Goal: Transaction & Acquisition: Purchase product/service

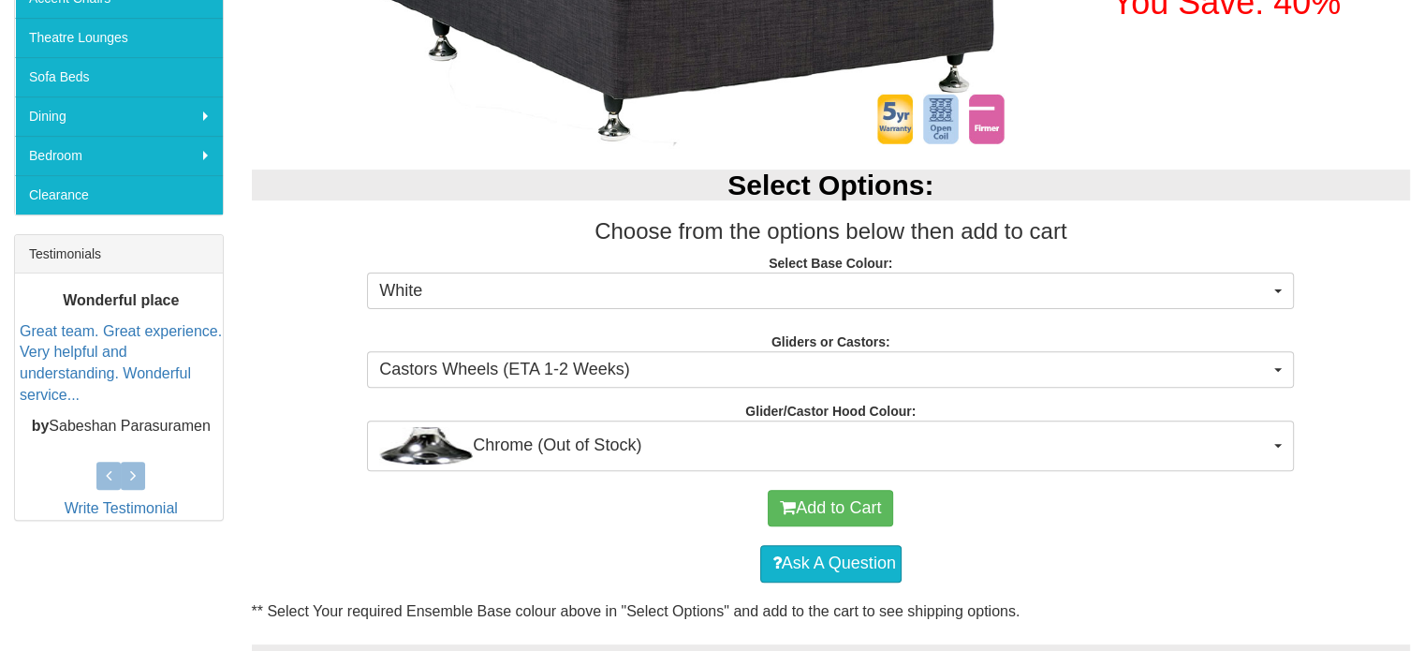
scroll to position [566, 0]
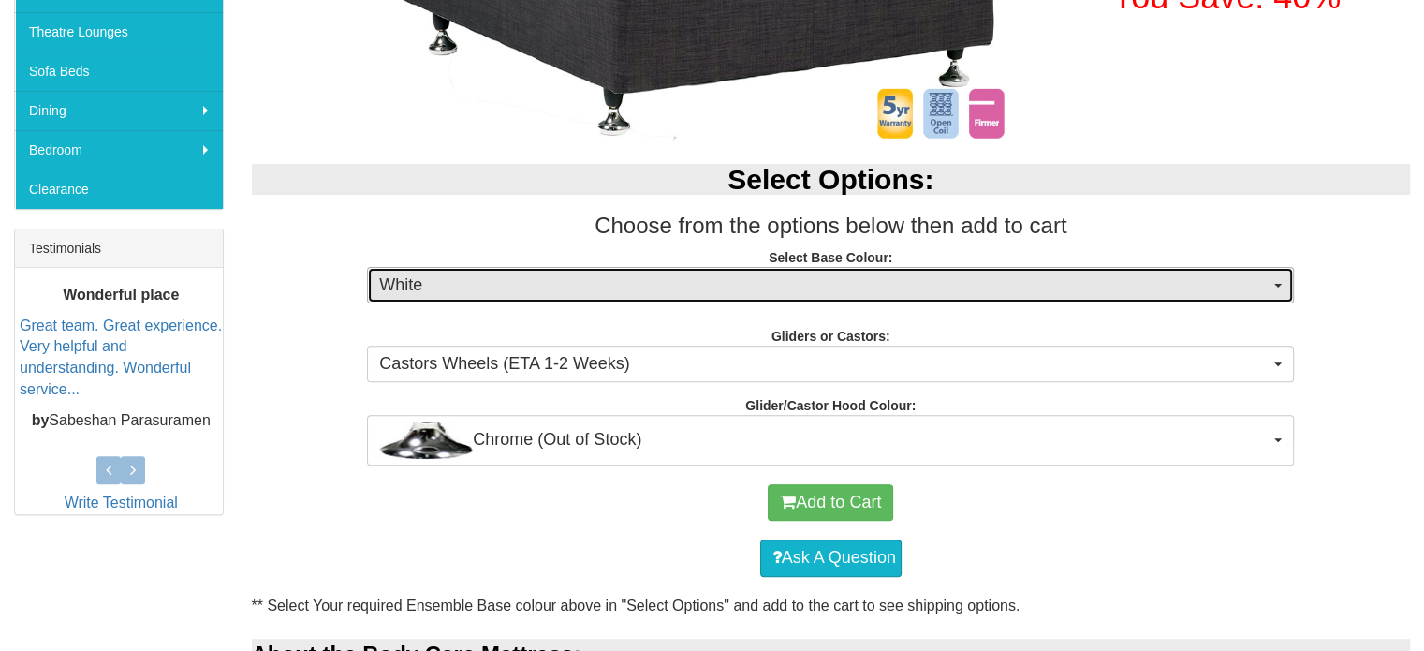
click at [1275, 284] on span "button" at bounding box center [1277, 286] width 7 height 4
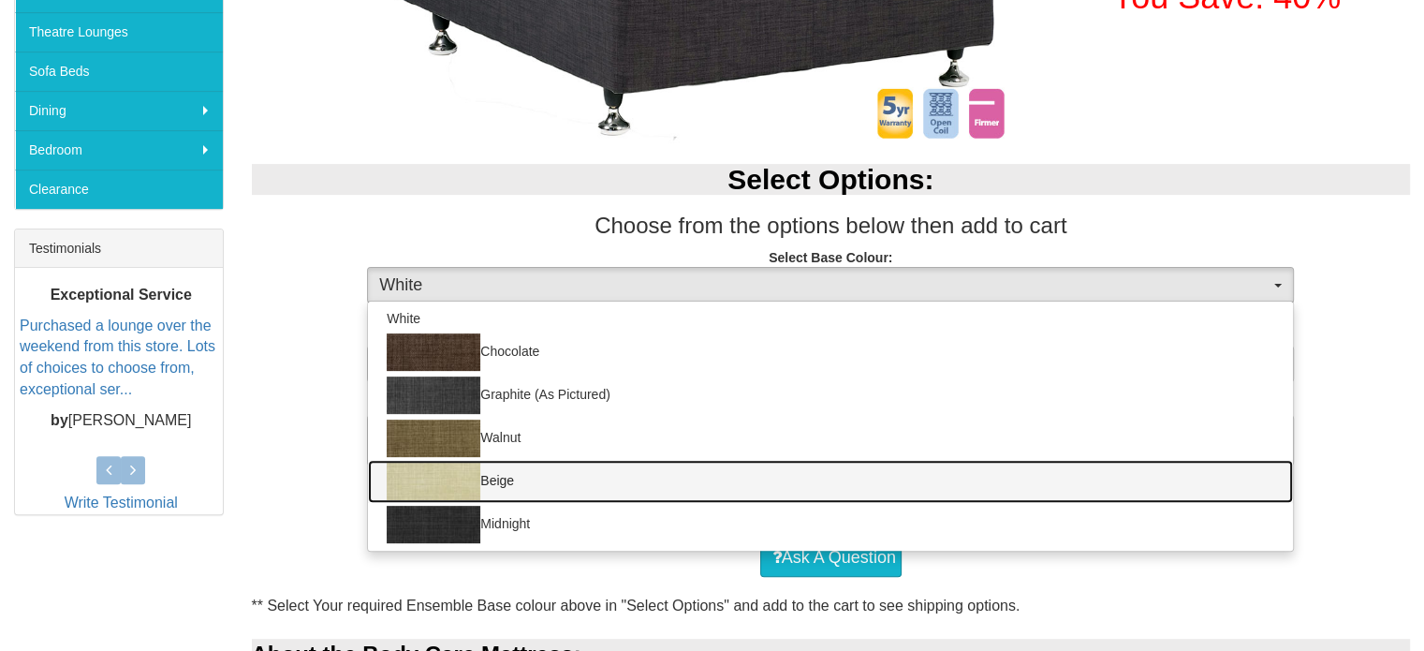
click at [526, 483] on link "Beige" at bounding box center [830, 481] width 925 height 43
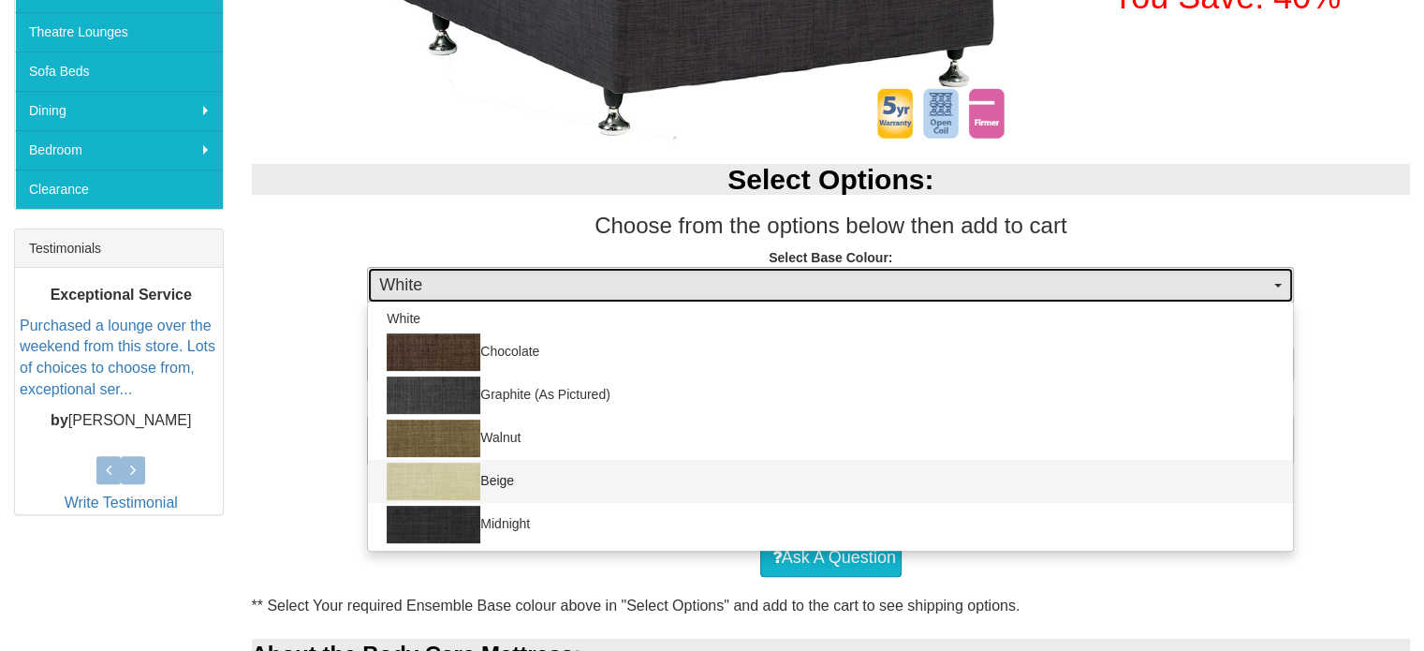
select select "1205"
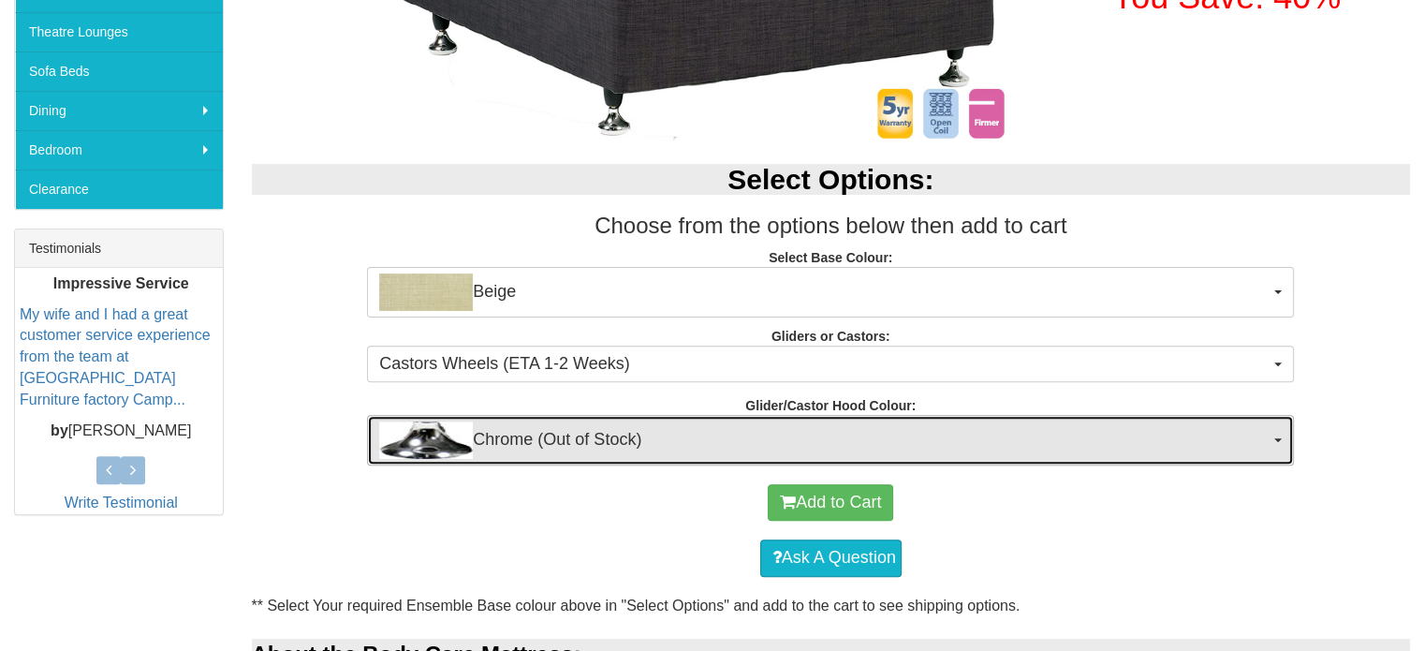
click at [1273, 445] on button "Chrome (Out of Stock)" at bounding box center [830, 440] width 927 height 51
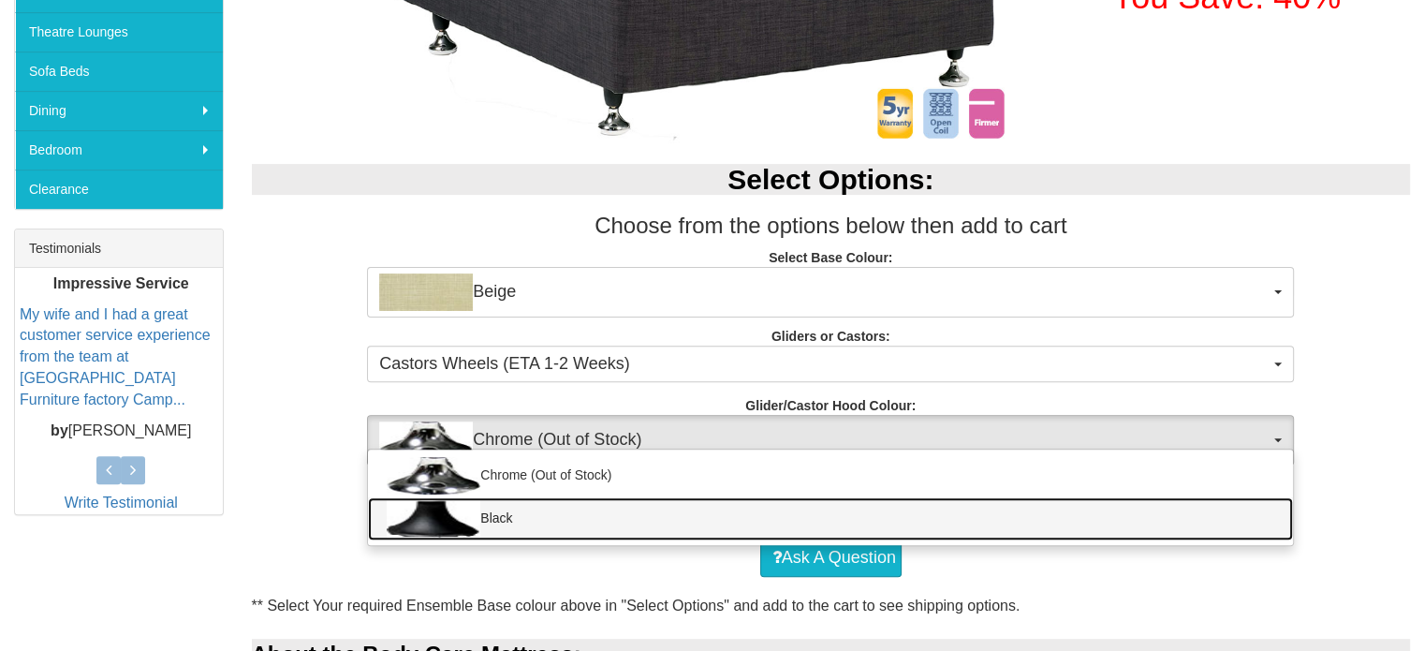
click at [1227, 520] on link "Black" at bounding box center [830, 518] width 925 height 43
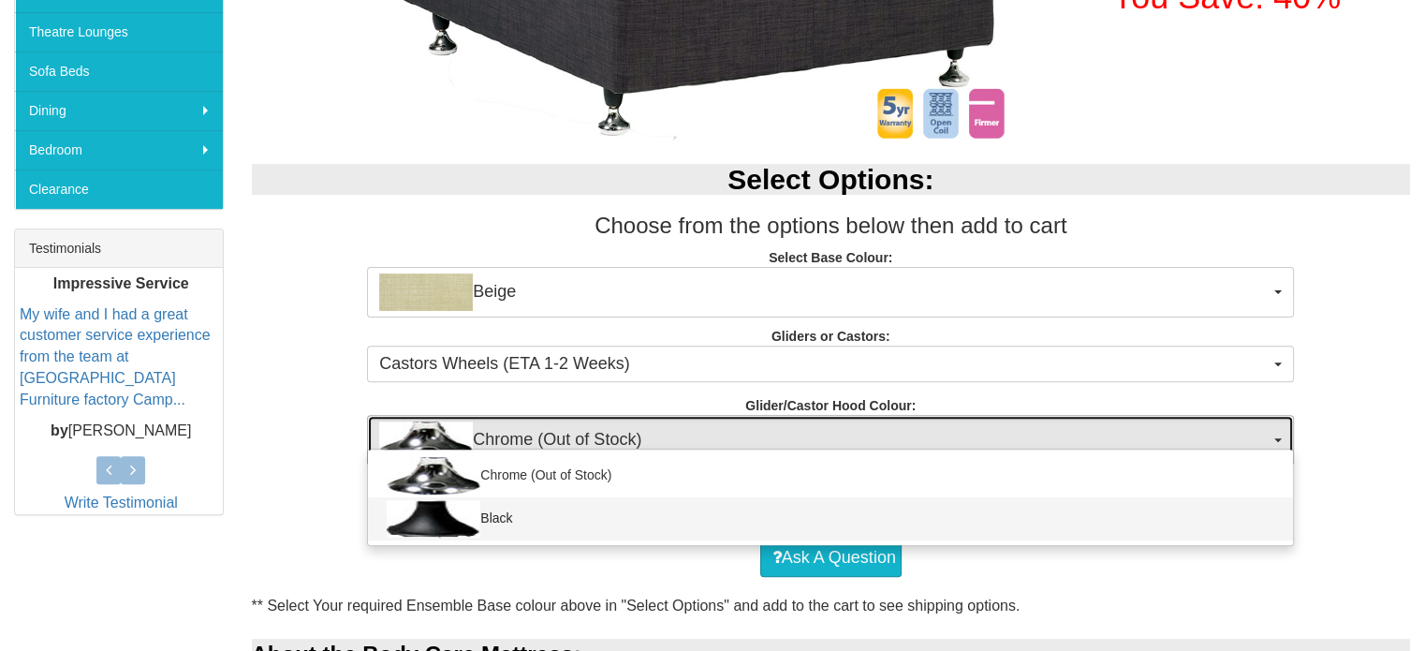
select select "1164"
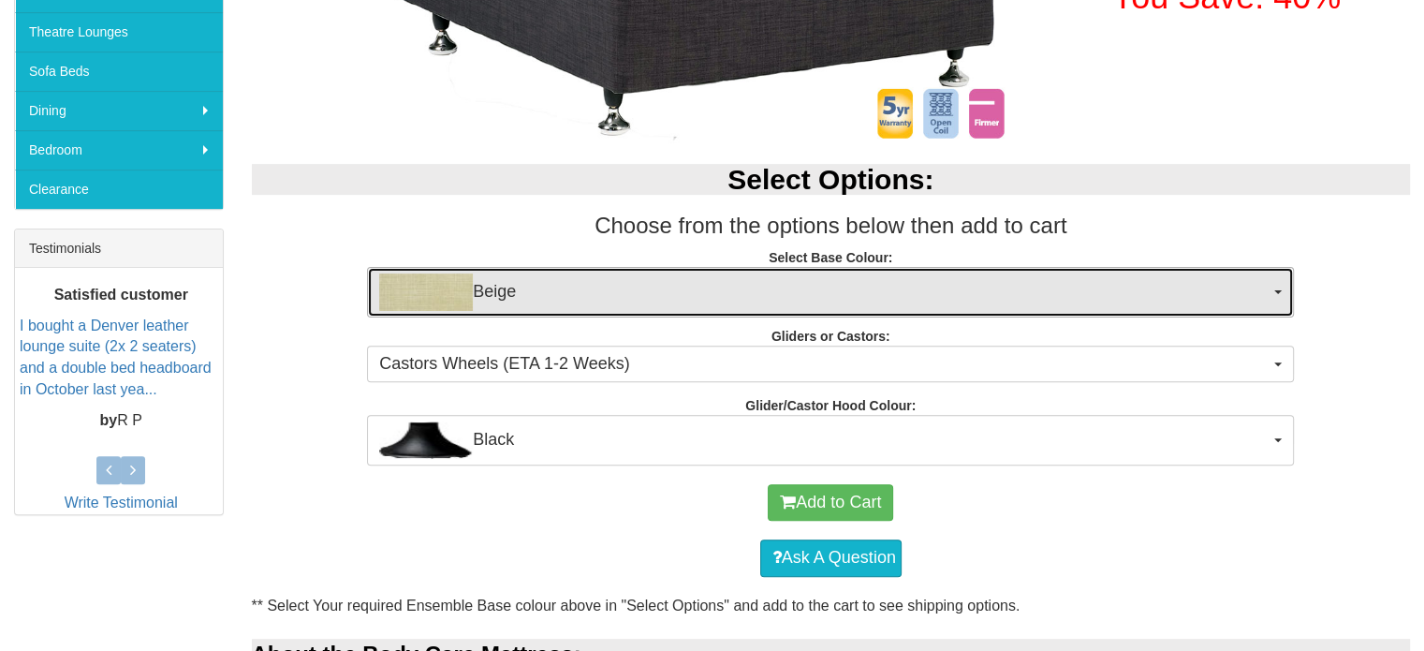
click at [1281, 292] on button "Beige" at bounding box center [830, 292] width 927 height 51
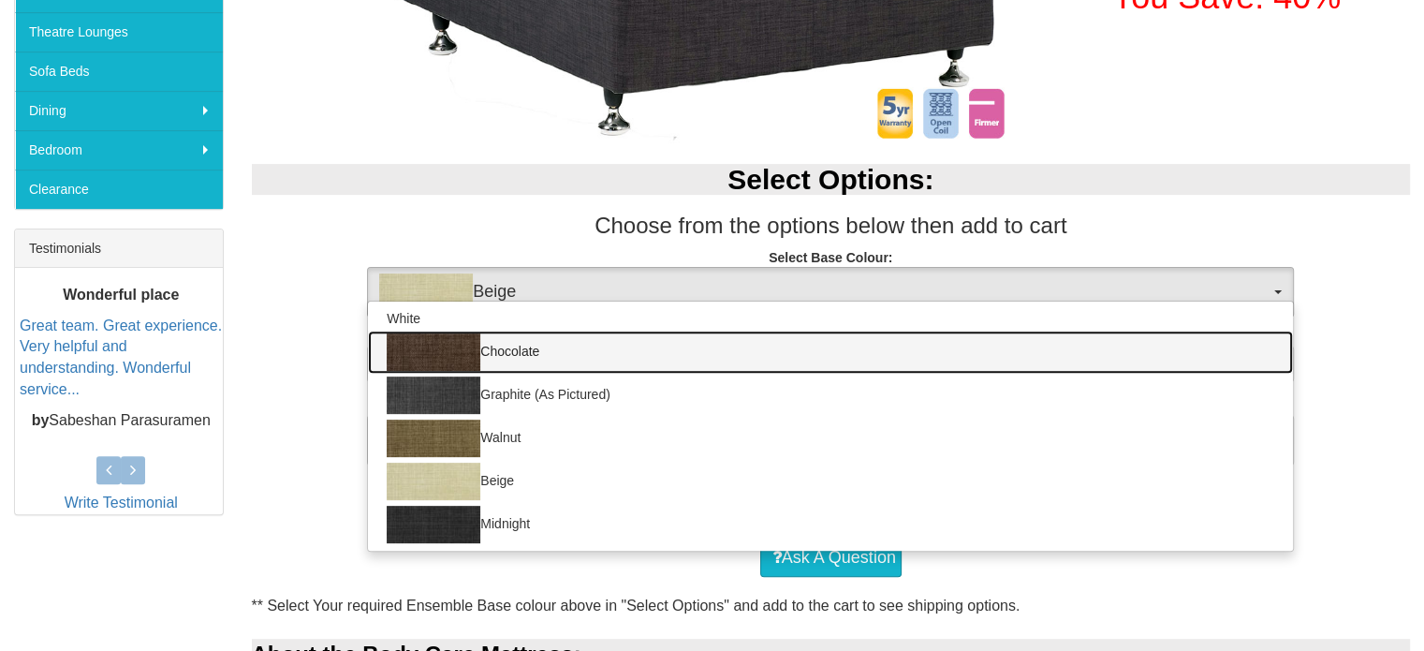
click at [1084, 363] on link "Chocolate" at bounding box center [830, 351] width 925 height 43
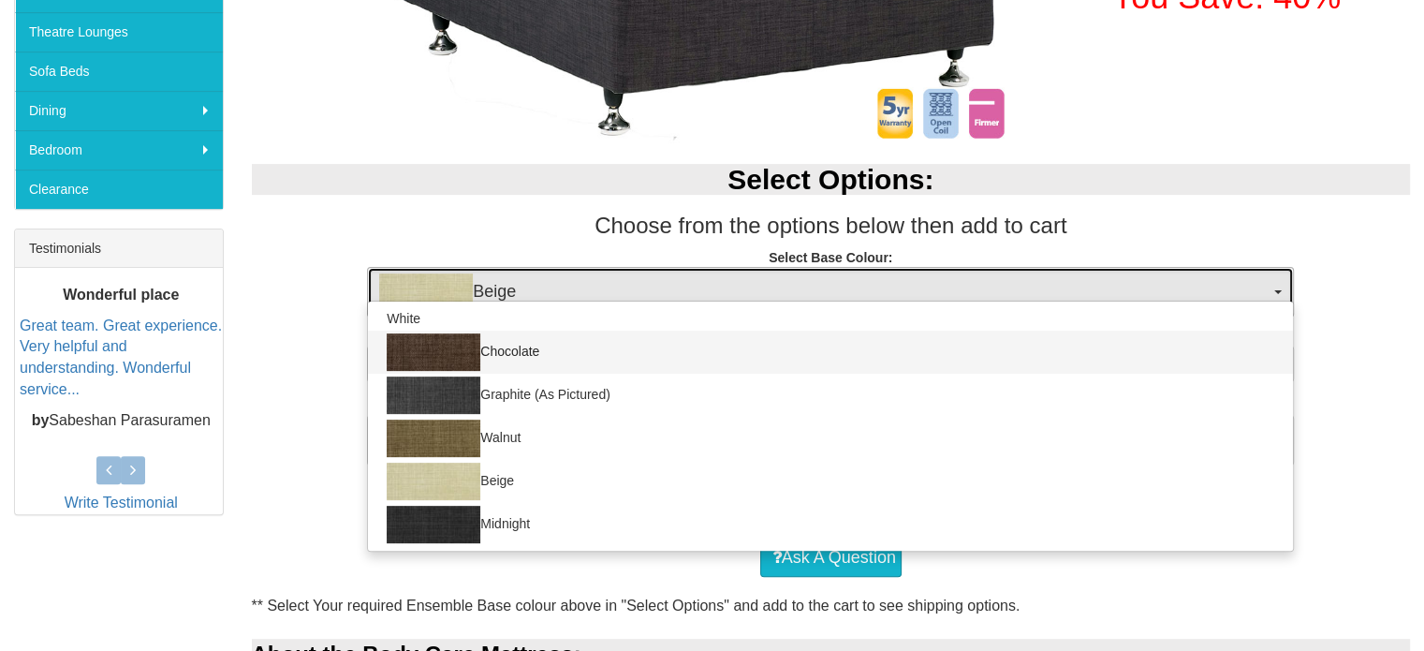
select select "1206"
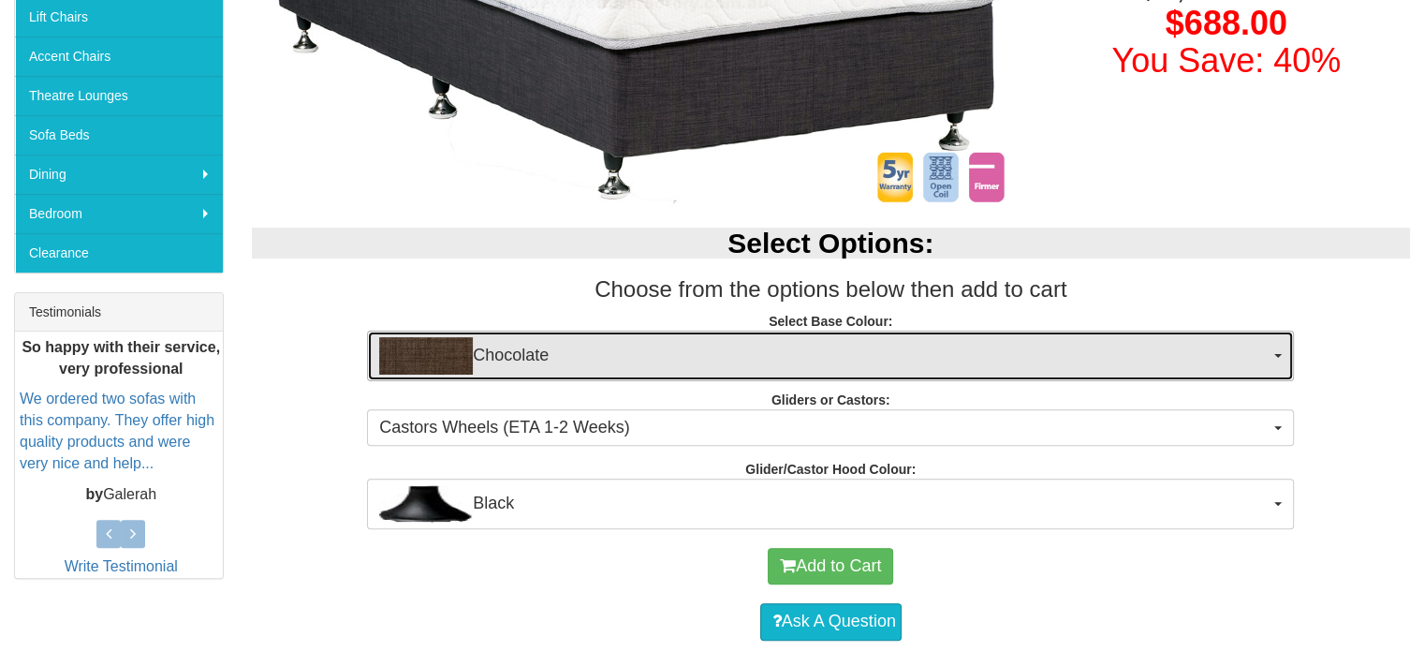
scroll to position [509, 0]
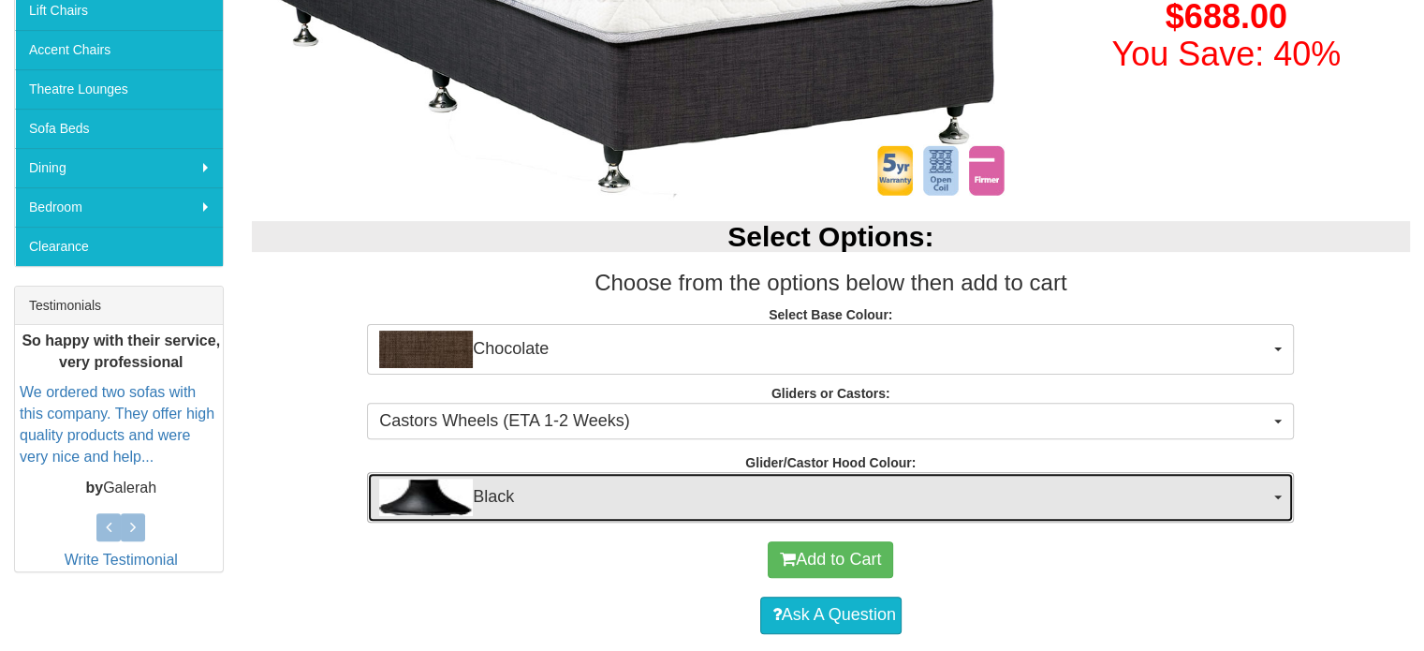
click at [1277, 507] on button "Black" at bounding box center [830, 497] width 927 height 51
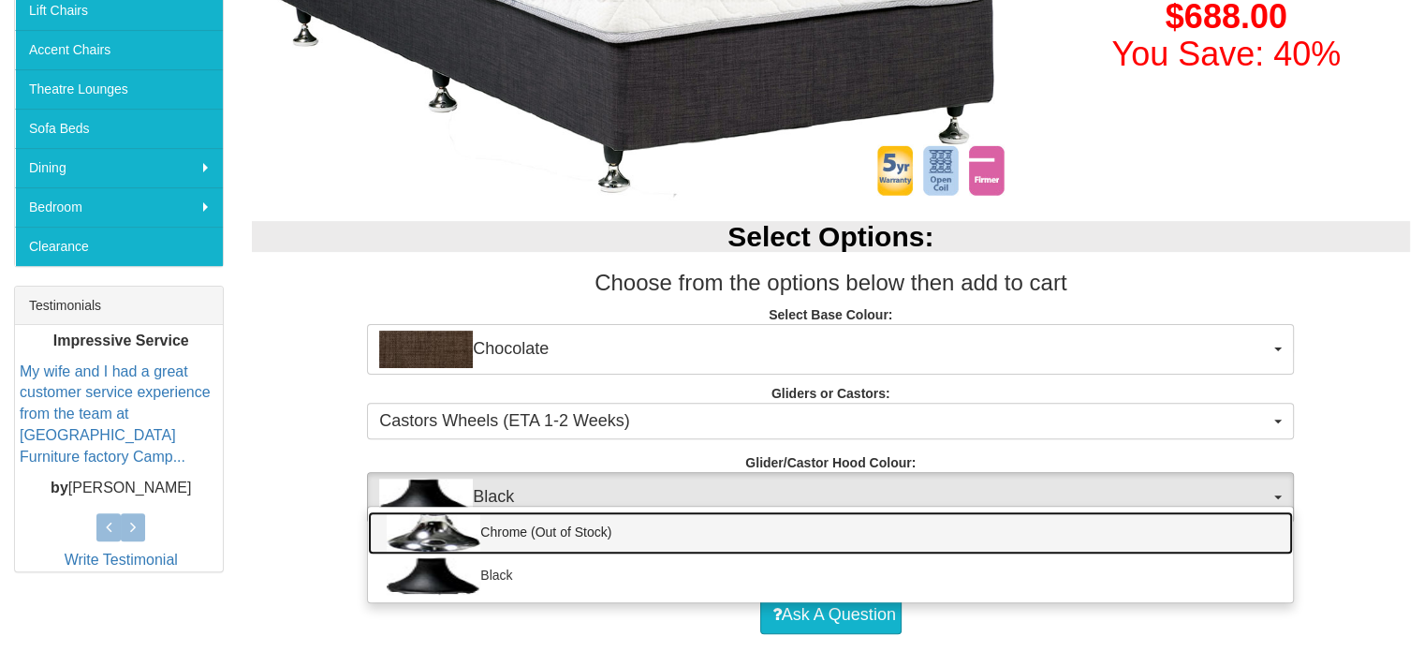
click at [1196, 538] on link "Chrome (Out of Stock)" at bounding box center [830, 532] width 925 height 43
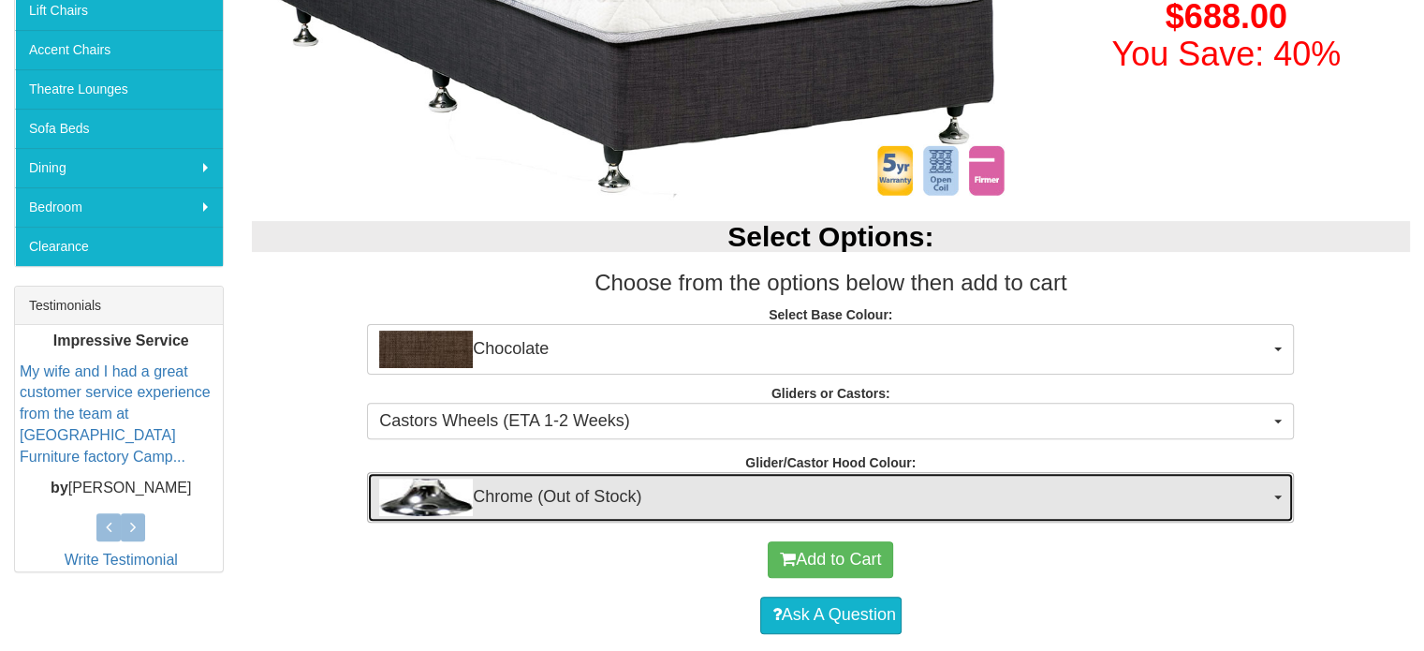
click at [1284, 481] on button "Chrome (Out of Stock)" at bounding box center [830, 497] width 927 height 51
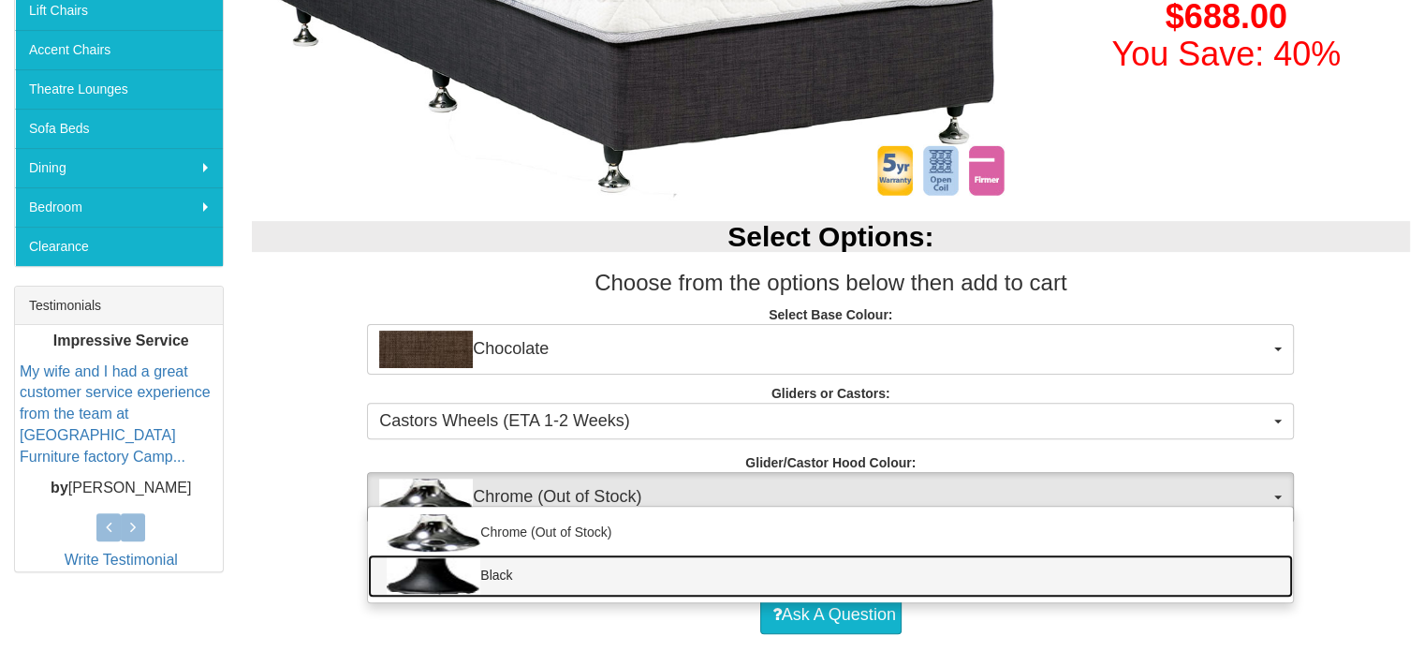
click at [1221, 584] on link "Black" at bounding box center [830, 575] width 925 height 43
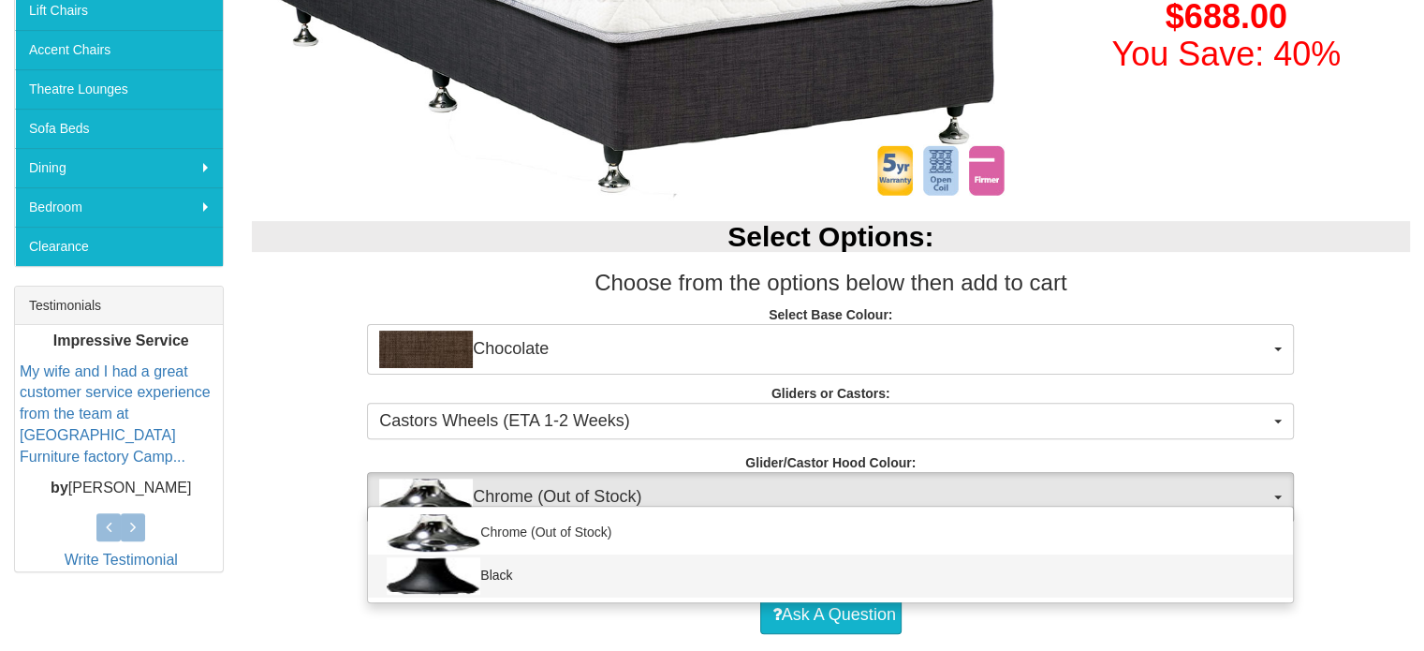
select select "1164"
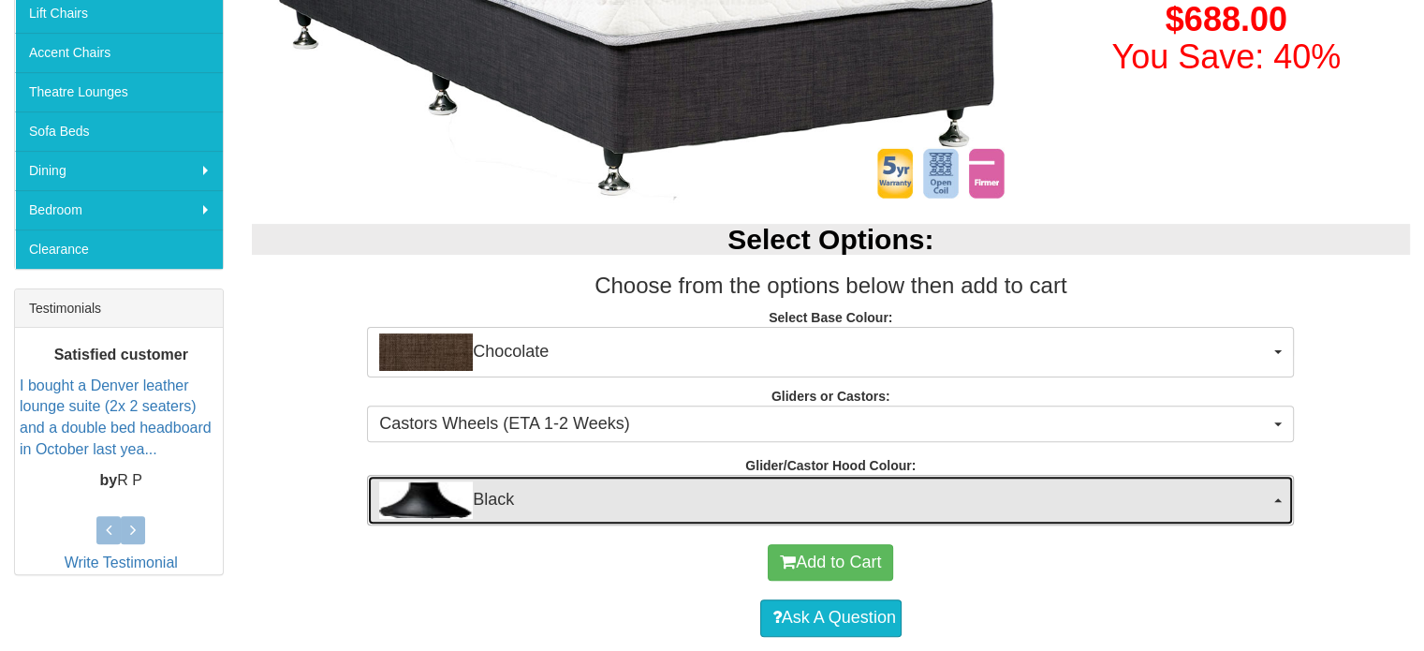
scroll to position [0, 0]
